Goal: Task Accomplishment & Management: Complete application form

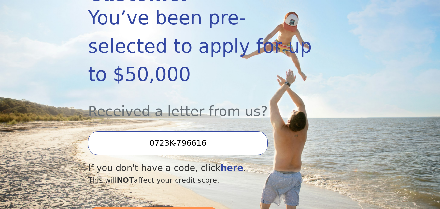
scroll to position [130, 0]
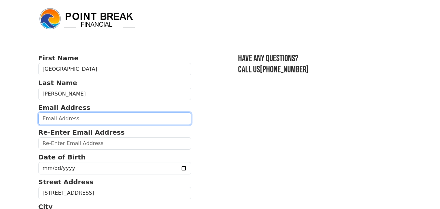
click at [96, 116] on input "email" at bounding box center [114, 118] width 153 height 12
type input "kokocl@yahoo.com"
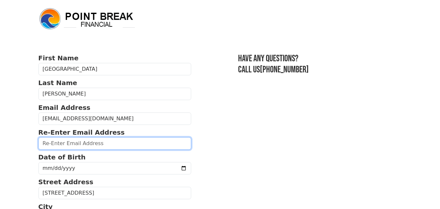
type input "kokocl@yahoo.com"
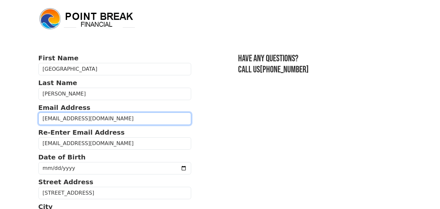
type input "(805) 822-7342"
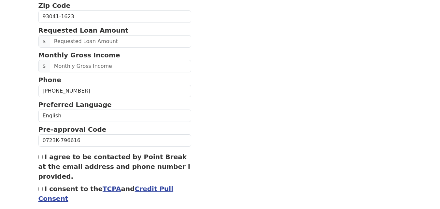
scroll to position [269, 0]
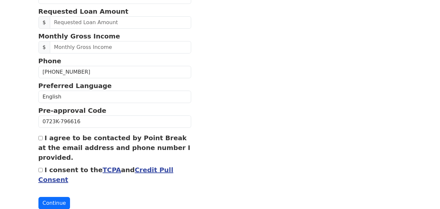
click at [41, 138] on input "I agree to be contacted by Point Break at the email address and phone number I …" at bounding box center [40, 138] width 4 height 4
checkbox input "true"
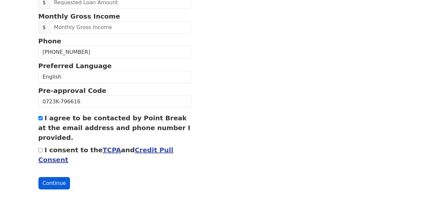
click at [49, 180] on button "Continue" at bounding box center [54, 183] width 32 height 12
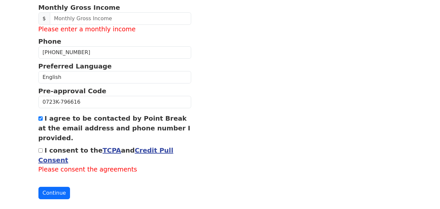
scroll to position [327, 0]
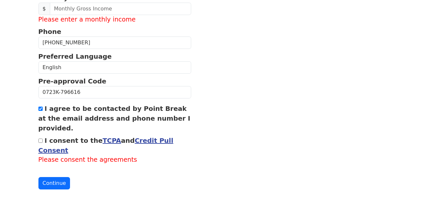
click at [41, 142] on input "I consent to the TCPA and Credit Pull Consent" at bounding box center [40, 140] width 4 height 4
checkbox input "true"
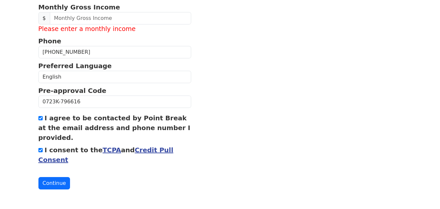
scroll to position [317, 0]
click at [49, 182] on button "Continue" at bounding box center [54, 183] width 32 height 12
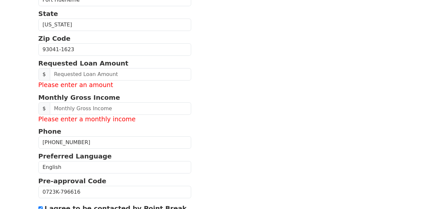
scroll to position [220, 0]
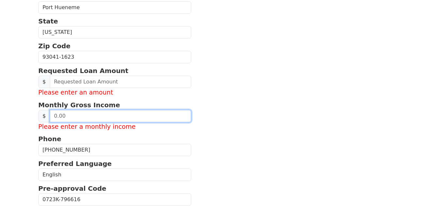
click at [74, 117] on input "text" at bounding box center [121, 116] width 142 height 12
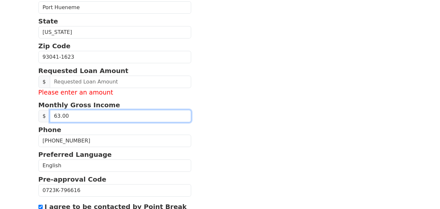
type input "6.00"
type input "7,333.00"
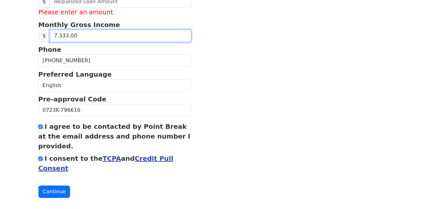
scroll to position [308, 0]
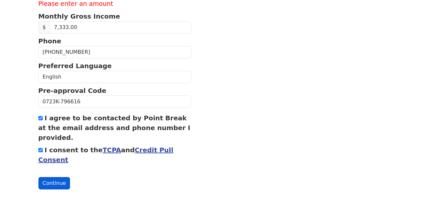
click at [54, 180] on button "Continue" at bounding box center [54, 183] width 32 height 12
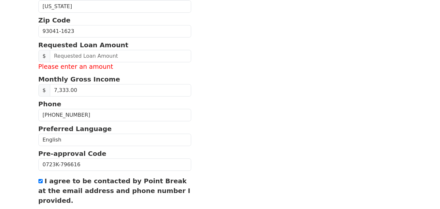
scroll to position [243, 0]
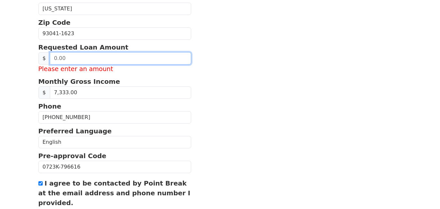
click at [73, 58] on input "text" at bounding box center [121, 58] width 142 height 12
type input "-4.00"
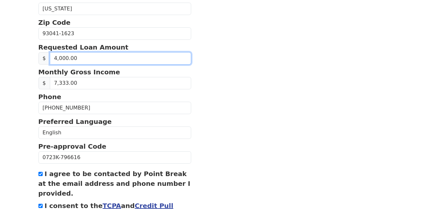
type input "40,000.00"
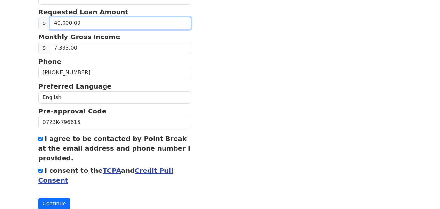
scroll to position [299, 0]
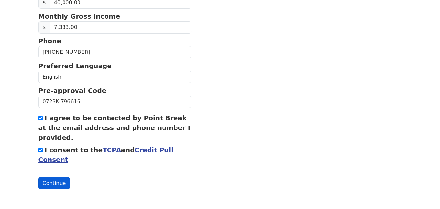
click at [52, 184] on button "Continue" at bounding box center [54, 183] width 32 height 12
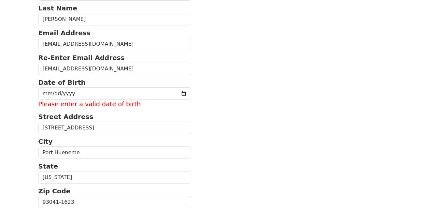
scroll to position [71, 0]
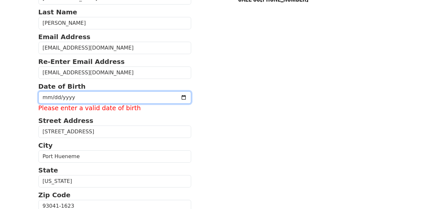
click at [82, 97] on input "date" at bounding box center [114, 97] width 153 height 12
click at [171, 98] on input "date" at bounding box center [114, 97] width 153 height 12
click at [79, 97] on input "date" at bounding box center [114, 97] width 153 height 12
type input "1955-12-03"
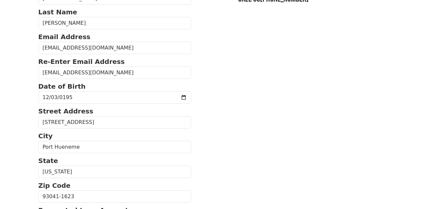
click at [237, 77] on section "First Name Socorro Last Name Castro Email Address kokocl@yahoo.com Re-Enter Ema…" at bounding box center [219, 194] width 363 height 425
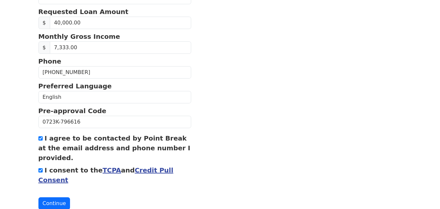
scroll to position [289, 0]
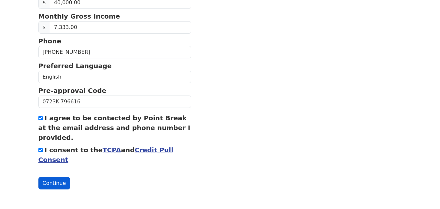
click at [52, 185] on button "Continue" at bounding box center [54, 183] width 32 height 12
